Goal: Task Accomplishment & Management: Use online tool/utility

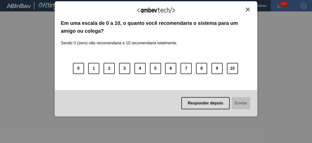
drag, startPoint x: 253, startPoint y: 7, endPoint x: 250, endPoint y: 8, distance: 2.6
click at [252, 7] on div "Agradecemos seu feedback! Em uma escala de 0 a 10, o quanto você recomendaria o…" at bounding box center [156, 58] width 203 height 115
click at [249, 9] on img "Close" at bounding box center [248, 10] width 4 height 4
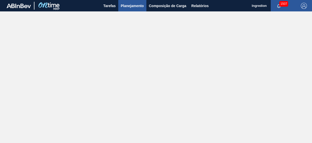
click at [129, 5] on span "Planejamento" at bounding box center [132, 6] width 23 height 6
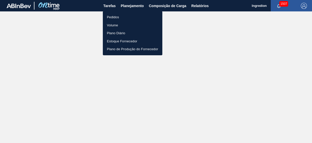
click at [133, 16] on li "Pedidos" at bounding box center [133, 17] width 60 height 8
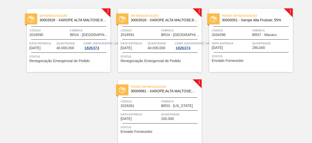
scroll to position [37, 0]
click at [162, 118] on span "100,000" at bounding box center [167, 119] width 13 height 4
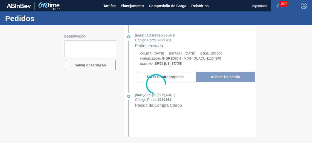
type textarea "Ainda nao temos negociação para esse item"
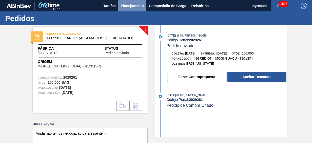
click at [141, 6] on span "Planejamento" at bounding box center [132, 6] width 23 height 6
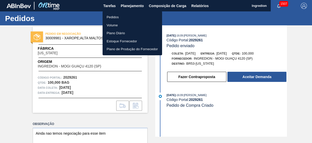
click at [141, 15] on li "Pedidos" at bounding box center [133, 17] width 60 height 8
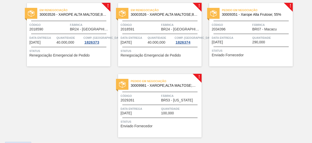
scroll to position [43, 0]
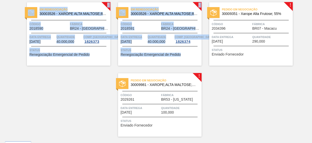
drag, startPoint x: 311, startPoint y: 41, endPoint x: 305, endPoint y: -19, distance: 60.7
click at [305, 0] on html "Tarefas Planejamento Composição de Carga Relatórios Ingredion 1507 Marcar todas…" at bounding box center [156, 0] width 312 height 0
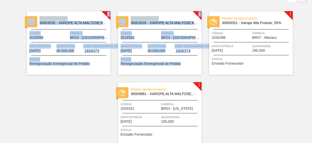
scroll to position [0, 0]
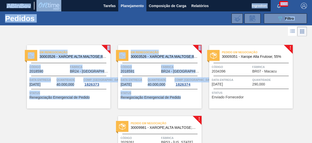
click at [200, 27] on div at bounding box center [156, 31] width 312 height 12
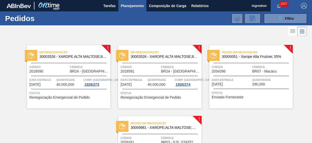
click at [177, 128] on span "30009981 - XAROPE;ALTA MALTOSE;DESIDRATADO;SACO;25K" at bounding box center [164, 128] width 67 height 4
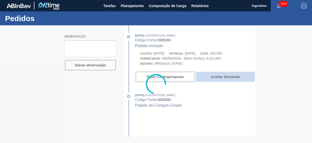
type textarea "Ainda nao temos negociação para esse item"
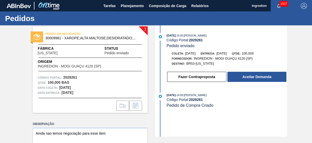
drag, startPoint x: 311, startPoint y: 41, endPoint x: 311, endPoint y: 45, distance: 4.3
click at [311, 45] on div "! PEDIDO EM NEGOCIAÇÃO 30009981 - XAROPE;ALTA MALTOSE;DESIDRATADO;SACO;25K Fábr…" at bounding box center [156, 80] width 312 height 111
